Goal: Book appointment/travel/reservation

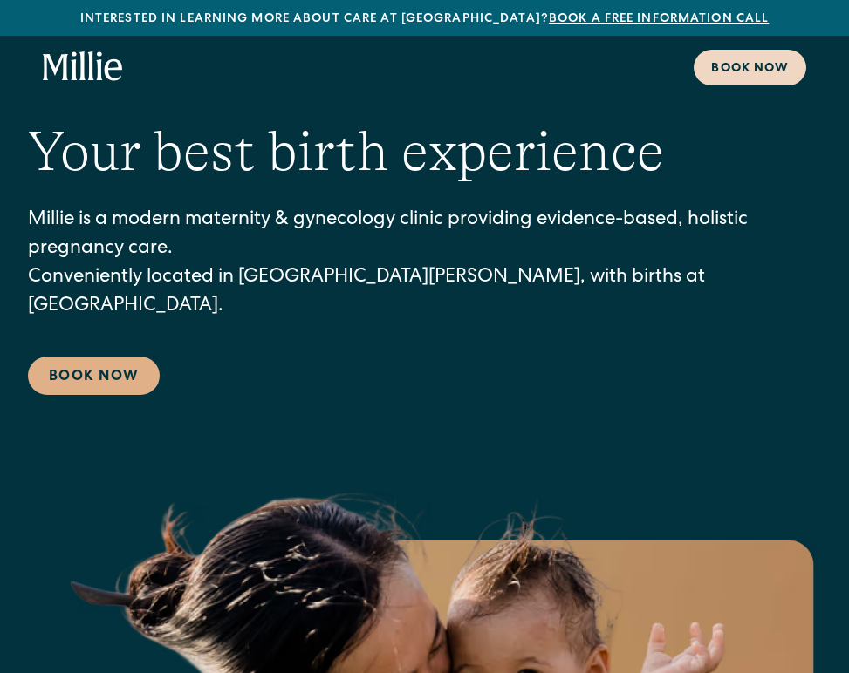
click at [769, 72] on div "Book now" at bounding box center [750, 69] width 78 height 18
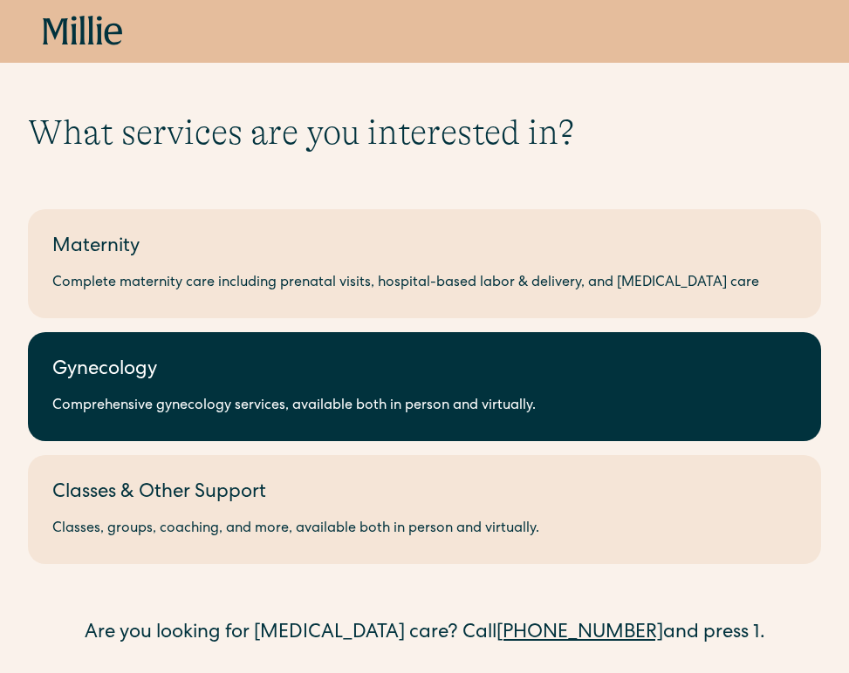
click at [194, 389] on link "Gynecology Comprehensive gynecology services, available both in person and virt…" at bounding box center [424, 386] width 793 height 109
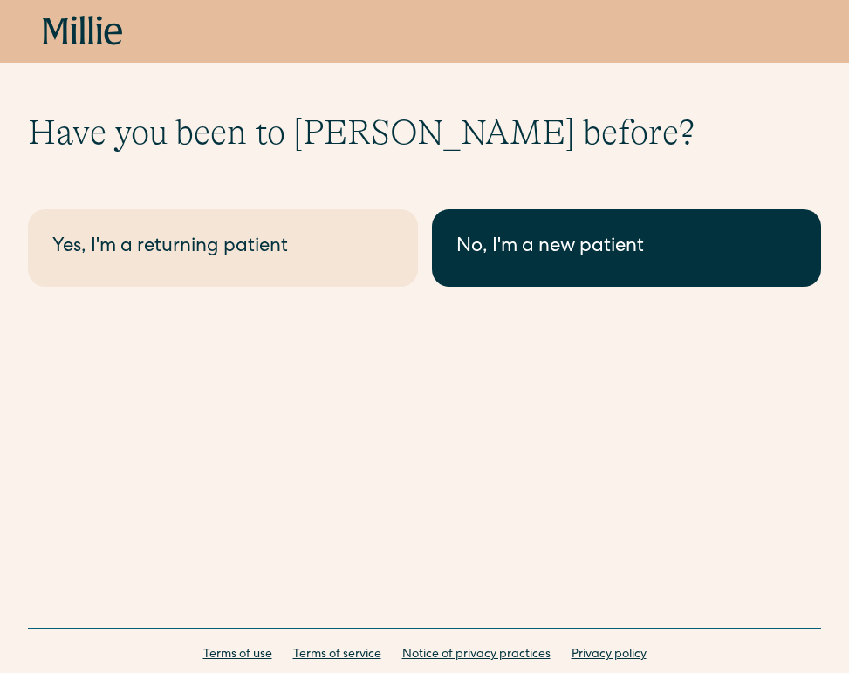
click at [529, 256] on div "No, I'm a new patient" at bounding box center [626, 248] width 341 height 29
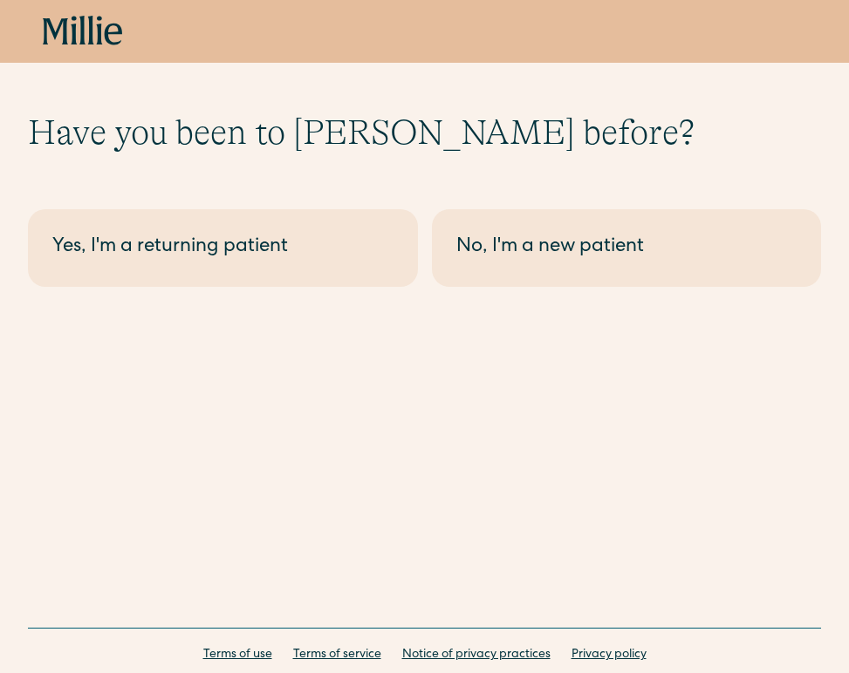
scroll to position [107, 0]
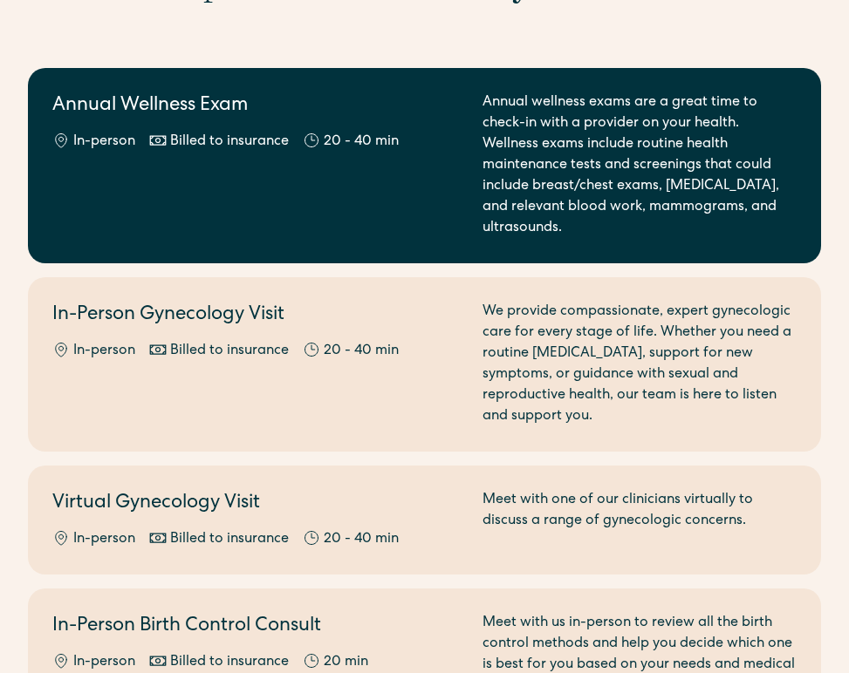
scroll to position [181, 0]
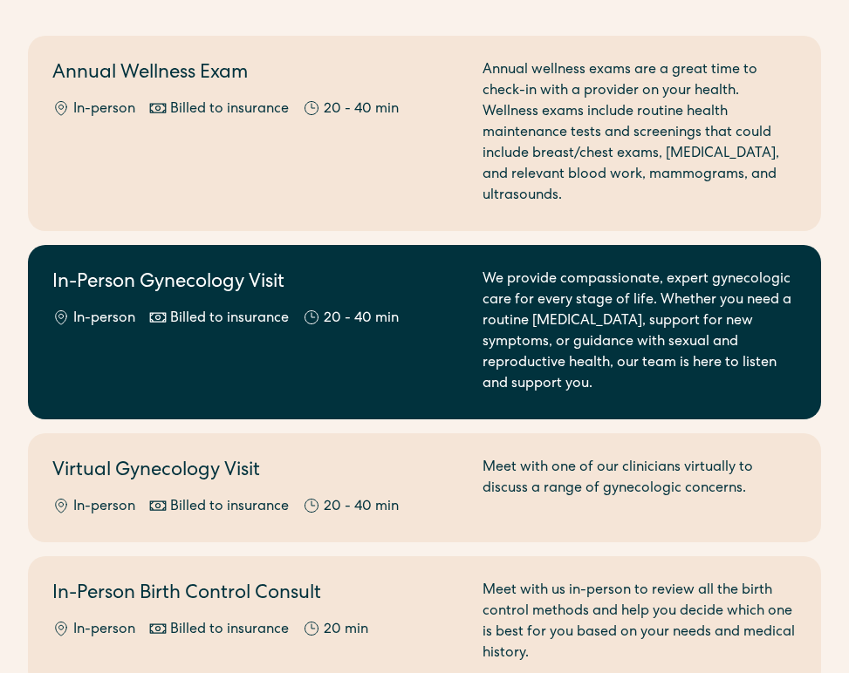
click at [392, 347] on div "In-Person Gynecology Visit In-person Billed to insurance 20 - 40 min" at bounding box center [256, 333] width 409 height 126
